Goal: Use online tool/utility: Utilize a website feature to perform a specific function

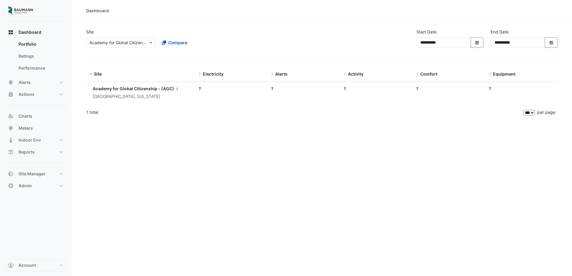
select select "***"
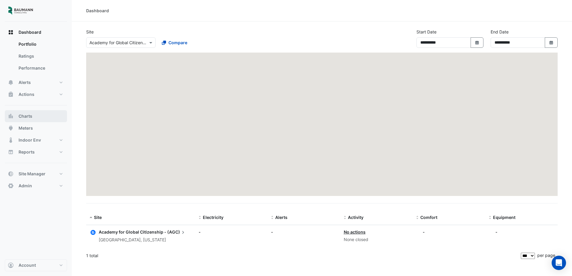
click at [37, 116] on button "Charts" at bounding box center [36, 116] width 62 height 12
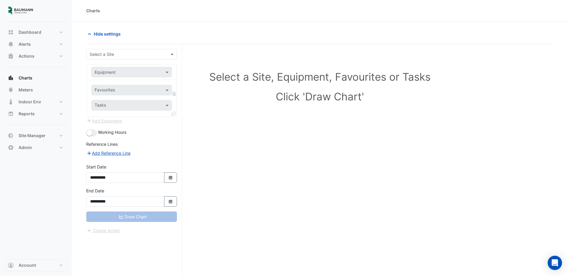
click at [126, 55] on input "text" at bounding box center [125, 54] width 72 height 6
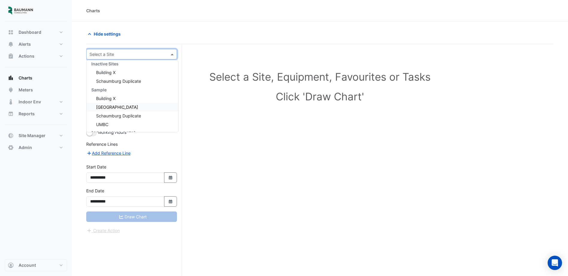
scroll to position [54, 0]
click at [111, 106] on div "UMBC" at bounding box center [132, 108] width 92 height 9
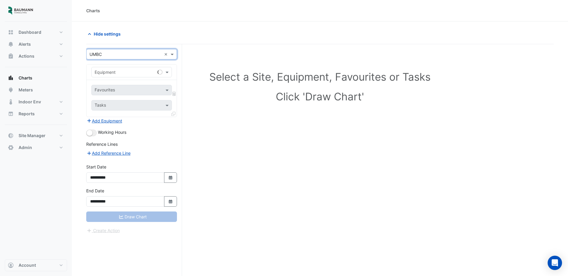
click at [133, 71] on input "text" at bounding box center [126, 72] width 62 height 6
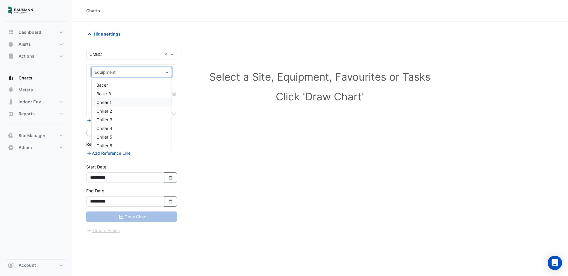
click at [126, 103] on div "Chiller 1" at bounding box center [132, 102] width 80 height 9
click at [141, 94] on div at bounding box center [128, 91] width 68 height 8
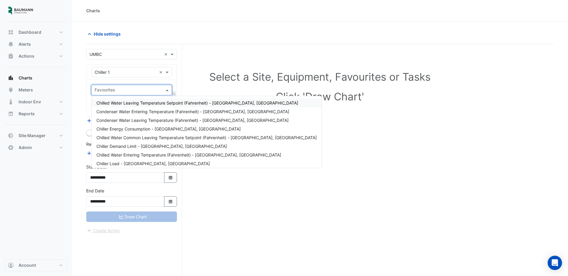
click at [137, 103] on span "Chilled Water Leaving Temperature Setpoint (Fahrenheit) - [GEOGRAPHIC_DATA], [G…" at bounding box center [197, 103] width 202 height 5
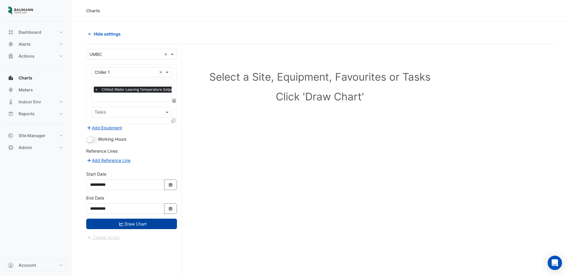
click at [141, 226] on button "Draw Chart" at bounding box center [131, 224] width 91 height 10
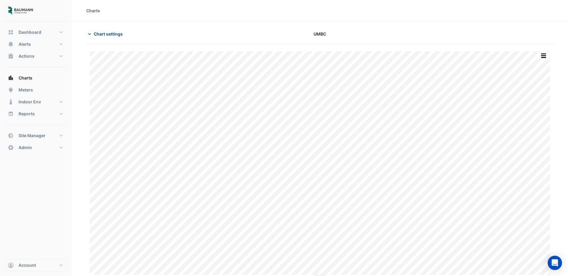
click at [124, 34] on button "Chart settings" at bounding box center [106, 34] width 40 height 10
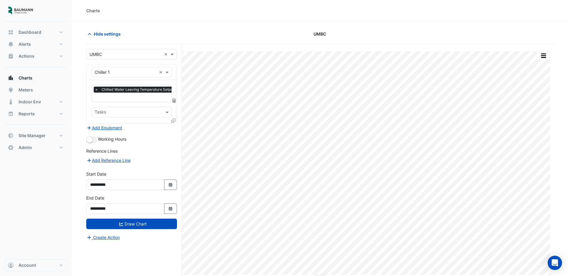
click at [112, 54] on input "text" at bounding box center [125, 54] width 72 height 6
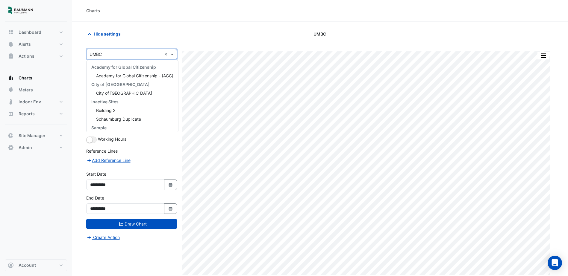
scroll to position [54, 0]
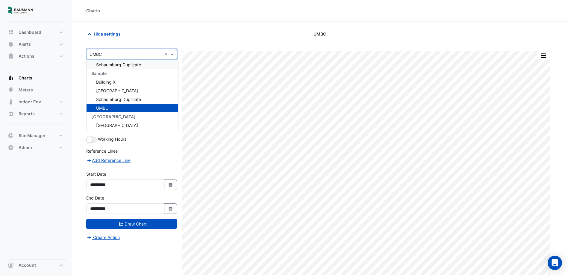
click at [144, 57] on input "text" at bounding box center [125, 54] width 72 height 6
click at [172, 53] on span at bounding box center [172, 54] width 7 height 6
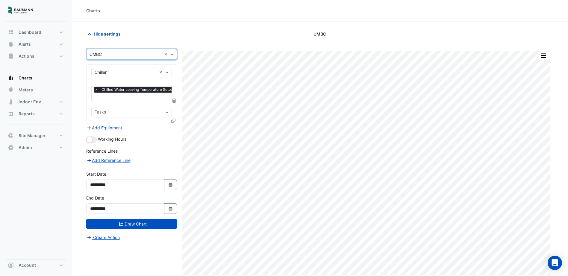
click at [119, 74] on input "text" at bounding box center [126, 72] width 62 height 6
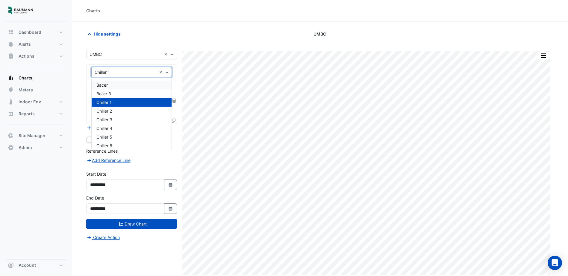
click at [121, 86] on div "Bacer" at bounding box center [132, 85] width 80 height 9
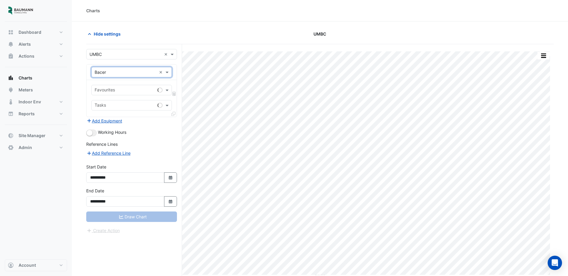
click at [128, 92] on input "text" at bounding box center [125, 91] width 60 height 6
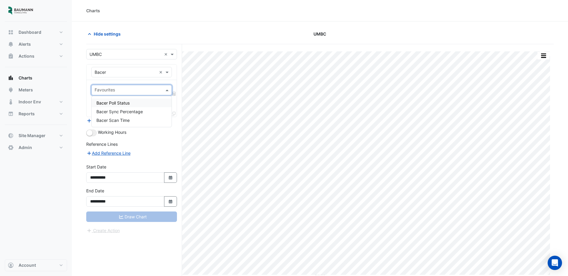
click at [135, 106] on div "Bacer Poll Status" at bounding box center [132, 103] width 80 height 9
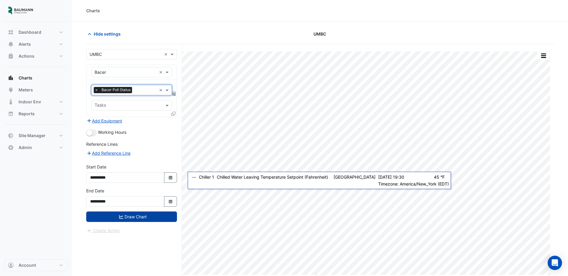
click at [156, 216] on button "Draw Chart" at bounding box center [131, 217] width 91 height 10
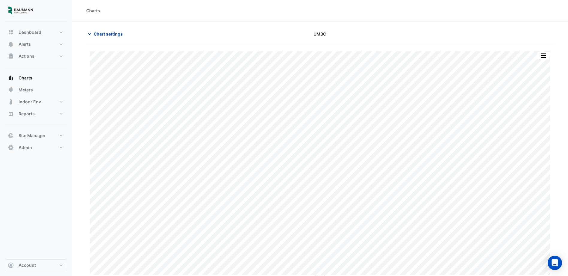
click at [106, 35] on span "Chart settings" at bounding box center [108, 34] width 29 height 6
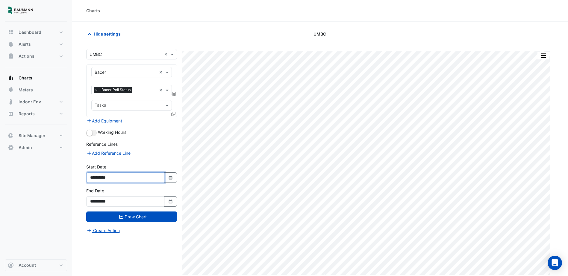
click at [129, 181] on input "**********" at bounding box center [125, 178] width 78 height 10
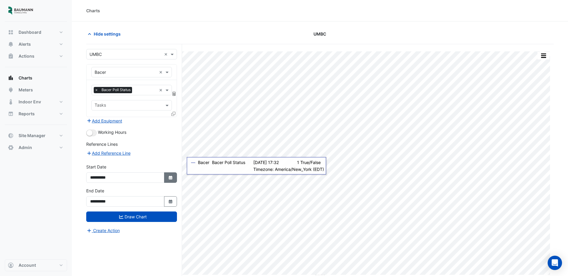
click at [173, 181] on button "Select Date" at bounding box center [170, 178] width 13 height 10
select select "*"
select select "****"
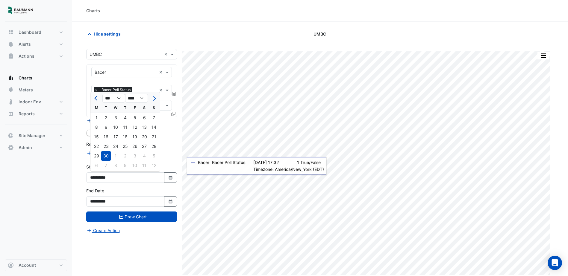
click at [97, 120] on div "1" at bounding box center [97, 118] width 10 height 10
type input "**********"
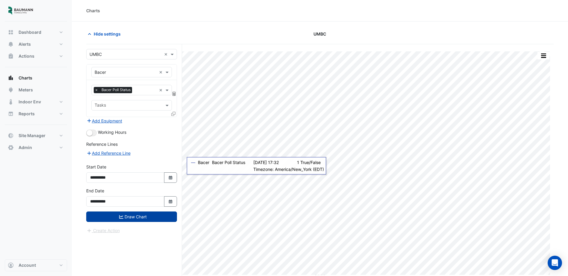
click at [135, 215] on button "Draw Chart" at bounding box center [131, 217] width 91 height 10
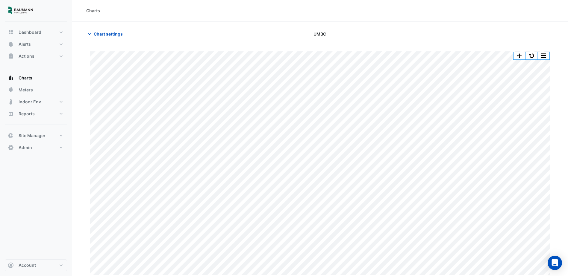
click at [561, 164] on section "Chart settings UMBC Print Save as JPEG Save as PNG Pivot Data Table Export CSV …" at bounding box center [320, 161] width 496 height 278
click at [557, 158] on section "Chart settings UMBC Print Save as JPEG Save as PNG Pivot Data Table Export CSV …" at bounding box center [320, 161] width 496 height 278
click at [533, 55] on button "button" at bounding box center [531, 55] width 12 height 7
click at [531, 55] on button "button" at bounding box center [531, 55] width 12 height 7
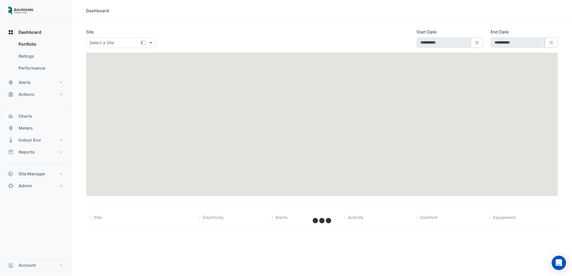
type input "**********"
select select "***"
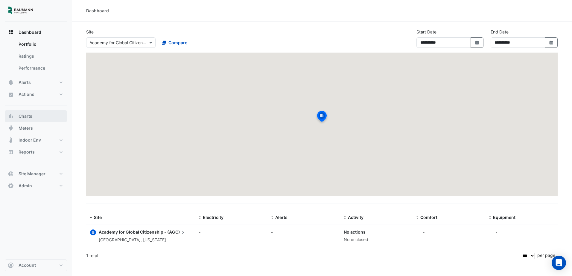
click at [28, 116] on span "Charts" at bounding box center [26, 116] width 14 height 6
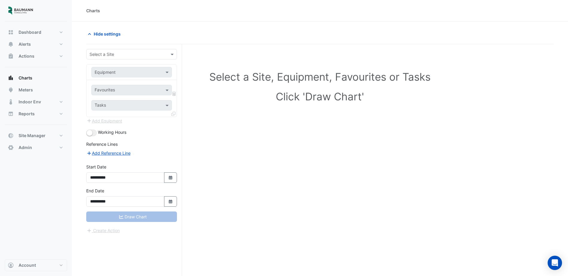
click at [127, 51] on div "Select a Site" at bounding box center [131, 54] width 91 height 10
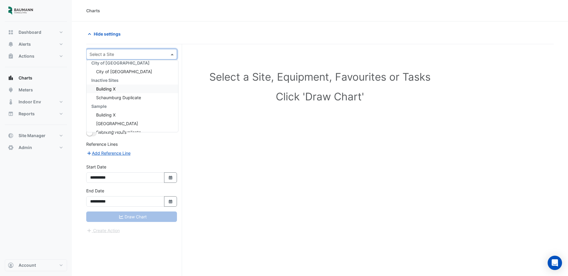
scroll to position [54, 0]
click at [118, 105] on div "UMBC" at bounding box center [132, 108] width 92 height 9
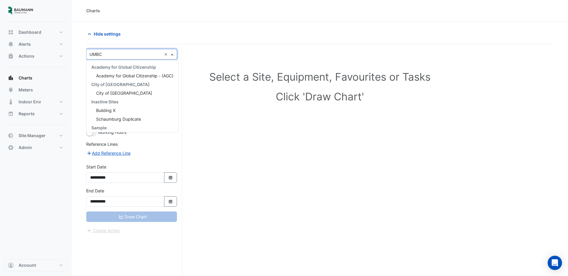
click at [148, 58] on div "× UMBC ×" at bounding box center [131, 54] width 91 height 10
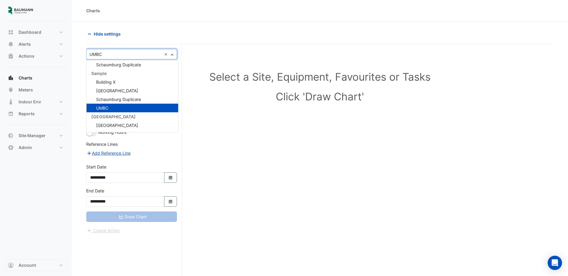
click at [264, 30] on div "Hide settings" at bounding box center [201, 34] width 237 height 10
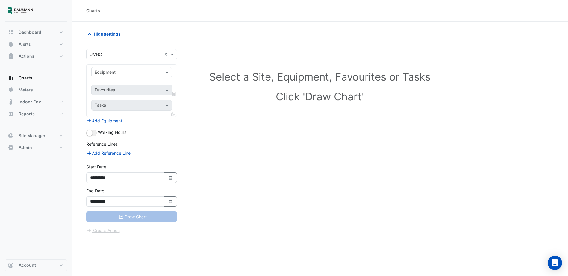
click at [141, 72] on input "text" at bounding box center [126, 72] width 62 height 6
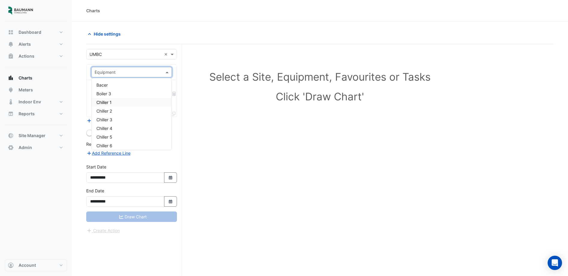
click at [131, 104] on div "Chiller 1" at bounding box center [132, 102] width 80 height 9
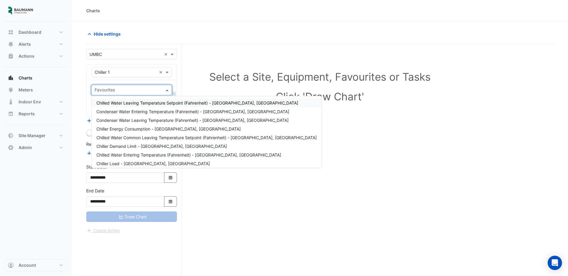
click at [140, 90] on input "text" at bounding box center [128, 91] width 67 height 6
click at [140, 103] on span "Chilled Water Leaving Temperature Setpoint (Fahrenheit) - [GEOGRAPHIC_DATA], [G…" at bounding box center [197, 103] width 202 height 5
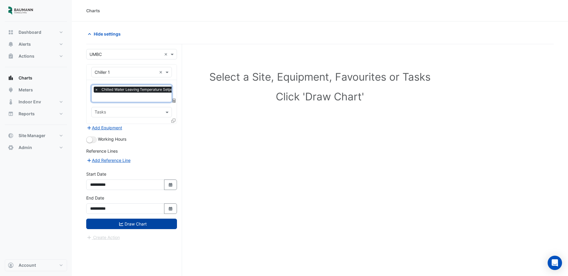
click at [146, 227] on button "Draw Chart" at bounding box center [131, 224] width 91 height 10
